Goal: Task Accomplishment & Management: Complete application form

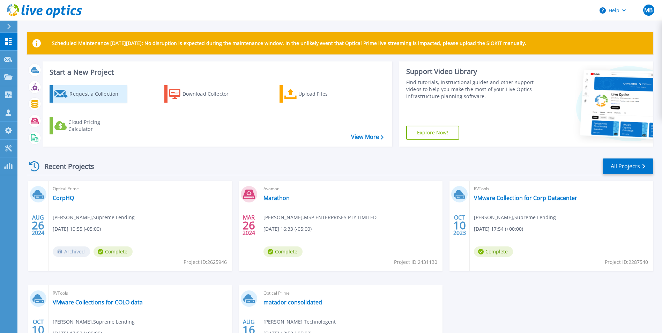
click at [93, 96] on div "Request a Collection" at bounding box center [97, 94] width 56 height 14
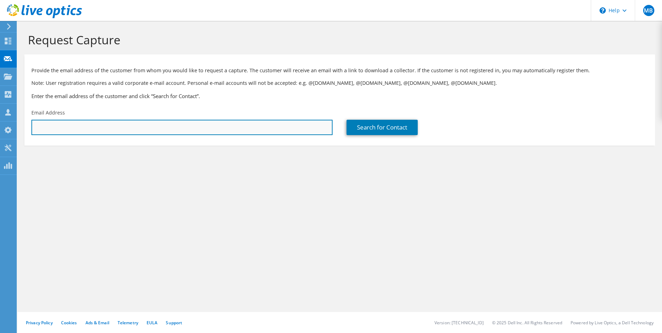
click at [172, 125] on input "text" at bounding box center [181, 127] width 301 height 15
paste input "[PERSON_NAME][EMAIL_ADDRESS][PERSON_NAME][DOMAIN_NAME]"
type input "[PERSON_NAME][EMAIL_ADDRESS][PERSON_NAME][DOMAIN_NAME]"
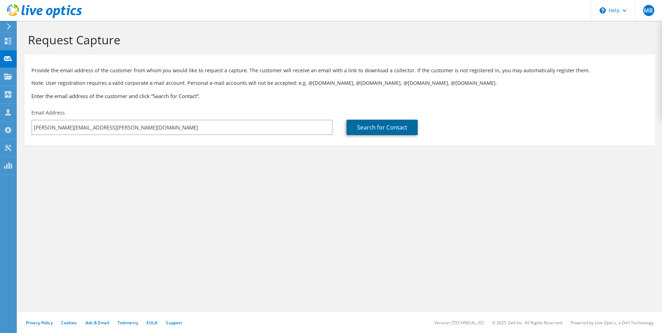
click at [384, 129] on link "Search for Contact" at bounding box center [382, 127] width 71 height 15
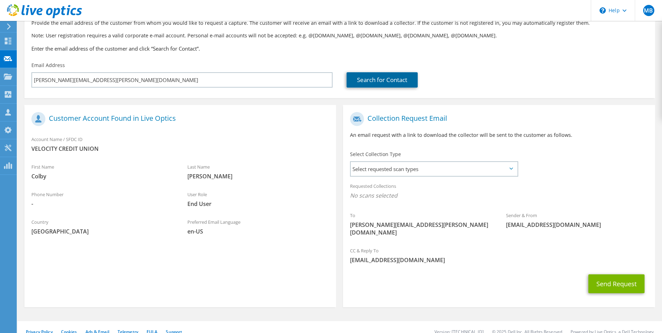
scroll to position [49, 0]
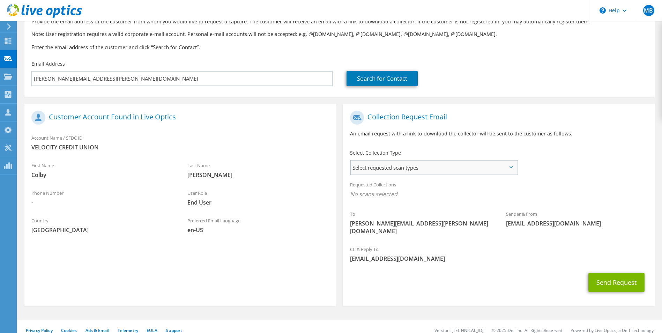
click at [415, 165] on span "Select requested scan types" at bounding box center [434, 168] width 166 height 14
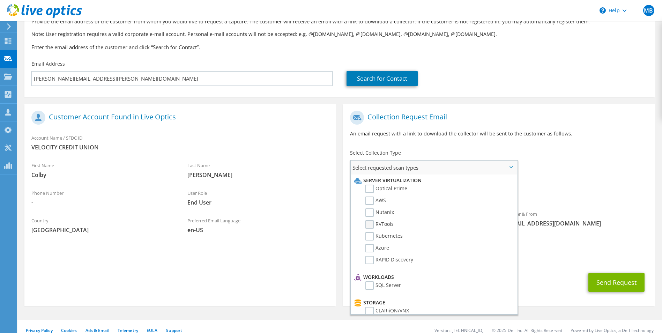
click at [371, 226] on label "RVTools" at bounding box center [379, 224] width 28 height 8
click at [0, 0] on input "RVTools" at bounding box center [0, 0] width 0 height 0
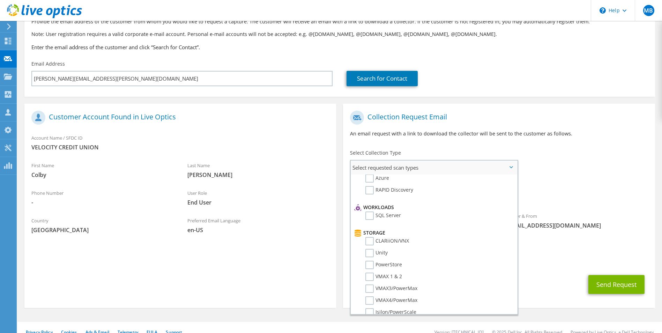
scroll to position [0, 0]
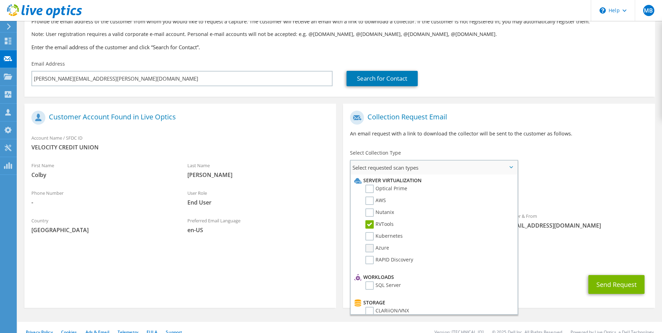
click at [370, 247] on label "Azure" at bounding box center [377, 248] width 24 height 8
click at [0, 0] on input "Azure" at bounding box center [0, 0] width 0 height 0
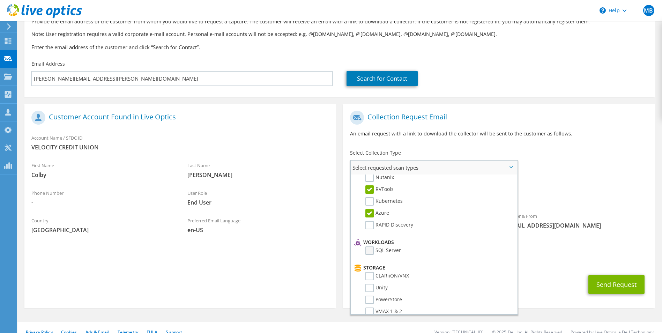
click at [371, 252] on label "SQL Server" at bounding box center [383, 250] width 36 height 8
click at [0, 0] on input "SQL Server" at bounding box center [0, 0] width 0 height 0
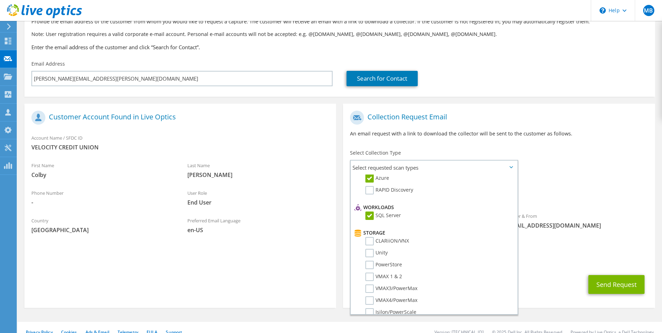
click at [603, 214] on div "Sender & From [EMAIL_ADDRESS][DOMAIN_NAME]" at bounding box center [577, 221] width 156 height 24
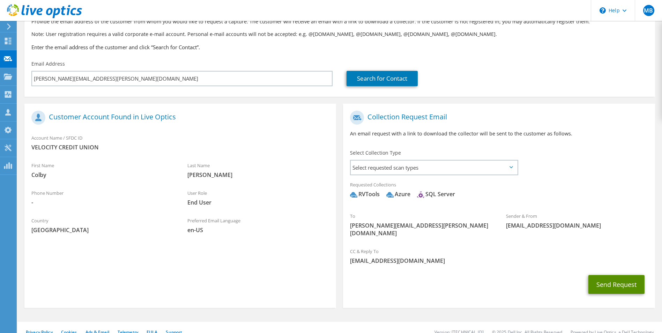
click at [605, 277] on button "Send Request" at bounding box center [617, 284] width 56 height 19
